Goal: Book appointment/travel/reservation

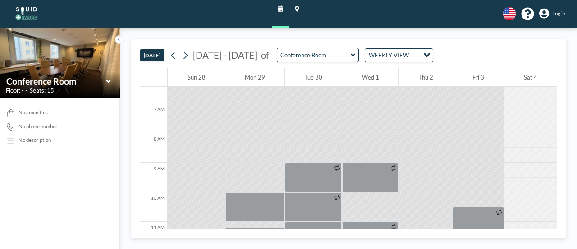
scroll to position [227, 0]
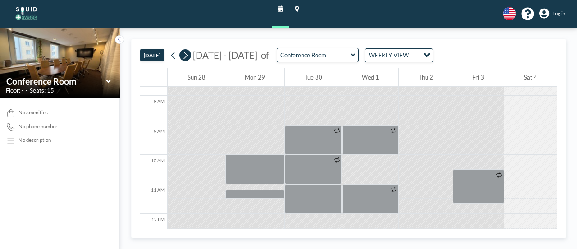
click at [184, 55] on icon at bounding box center [185, 55] width 7 height 11
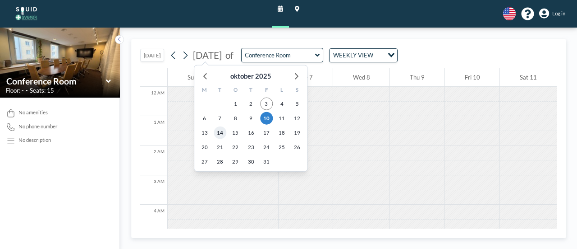
click at [221, 131] on span "14" at bounding box center [220, 132] width 13 height 13
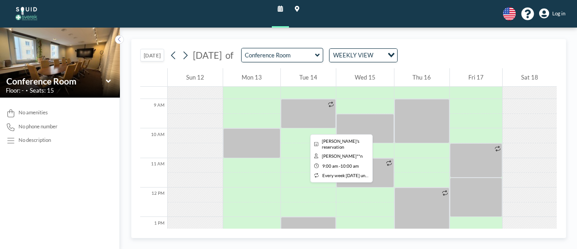
scroll to position [255, 0]
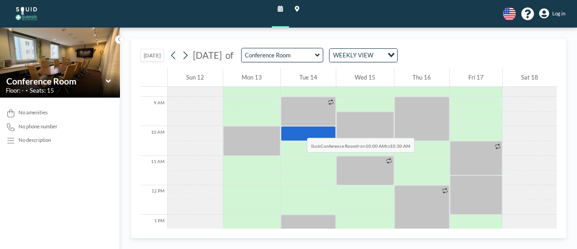
click at [297, 128] on div at bounding box center [308, 133] width 55 height 15
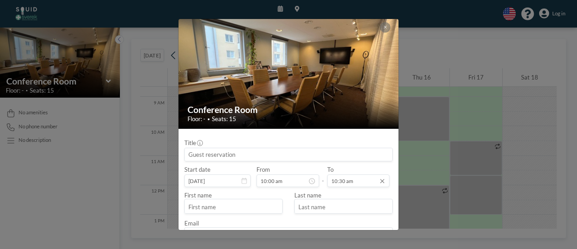
scroll to position [303, 0]
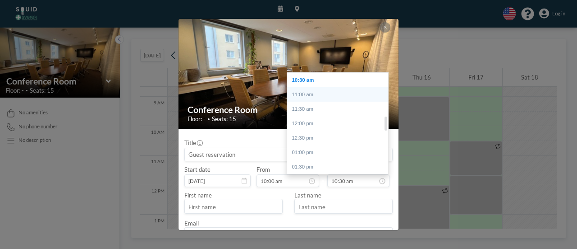
click at [303, 94] on div "11:00 am" at bounding box center [340, 94] width 106 height 14
type input "11:00 am"
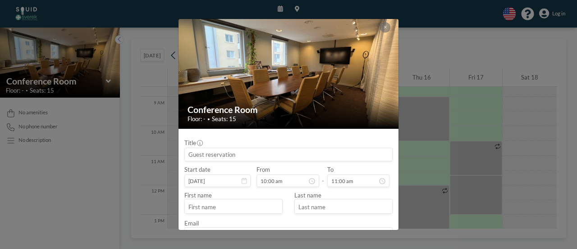
click at [223, 203] on input "text" at bounding box center [233, 207] width 97 height 13
type input "[PERSON_NAME]"
click at [307, 207] on input "text" at bounding box center [343, 207] width 97 height 13
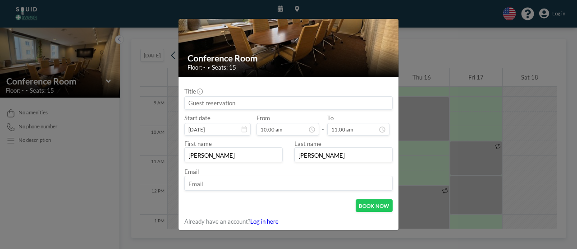
type input "[PERSON_NAME]"
click at [297, 185] on input "email" at bounding box center [288, 183] width 207 height 13
type input "[EMAIL_ADDRESS][DOMAIN_NAME]"
click at [366, 206] on button "BOOK NOW" at bounding box center [374, 205] width 37 height 13
